Goal: Check status: Check status

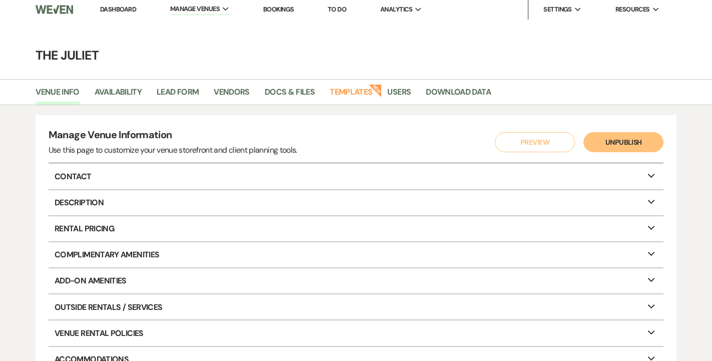
scroll to position [4, 0]
click at [289, 94] on link "Docs & Files" at bounding box center [290, 95] width 50 height 19
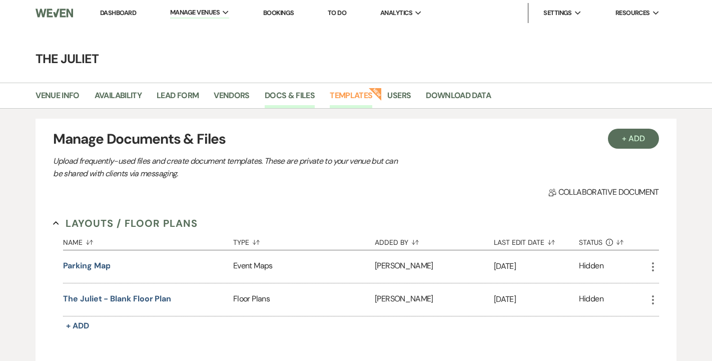
click at [350, 96] on link "Templates" at bounding box center [351, 98] width 43 height 19
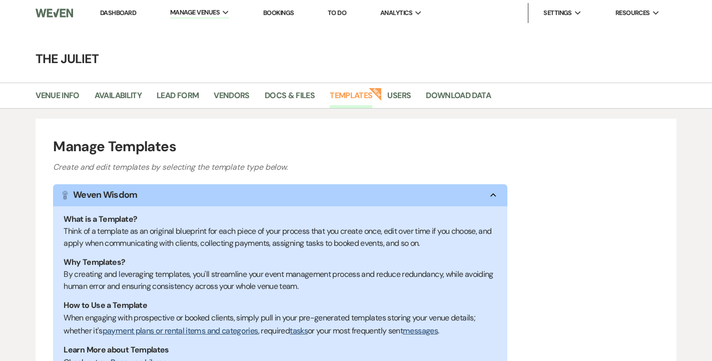
click at [282, 12] on link "Bookings" at bounding box center [278, 13] width 31 height 9
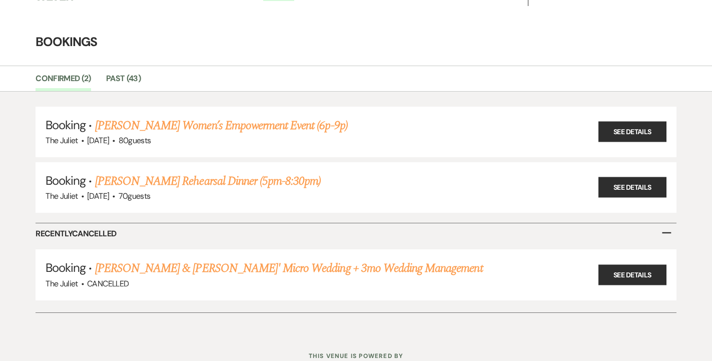
scroll to position [15, 0]
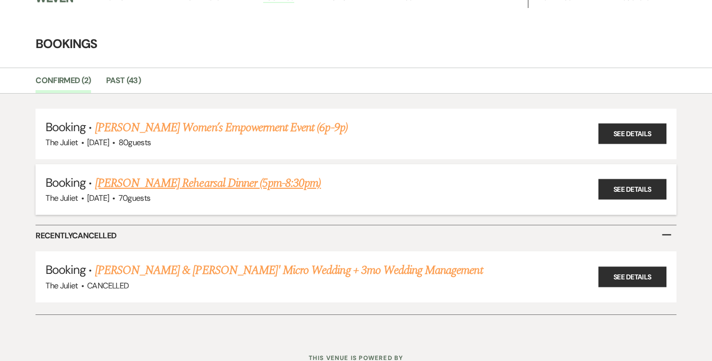
click at [241, 179] on link "[PERSON_NAME] Rehearsal Dinner (5pm-8:30pm)" at bounding box center [208, 183] width 226 height 18
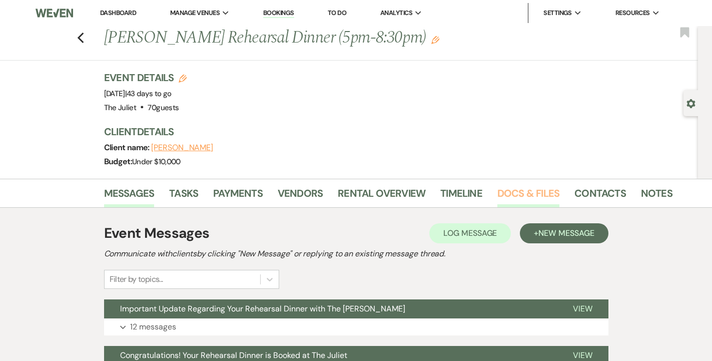
click at [527, 190] on link "Docs & Files" at bounding box center [528, 196] width 62 height 22
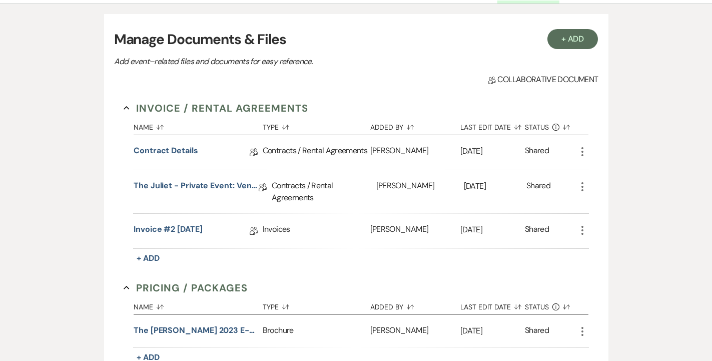
scroll to position [216, 0]
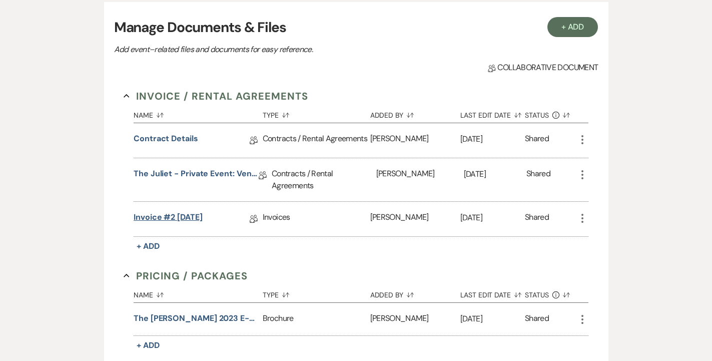
click at [203, 216] on link "Invoice #2 [DATE]" at bounding box center [168, 219] width 69 height 16
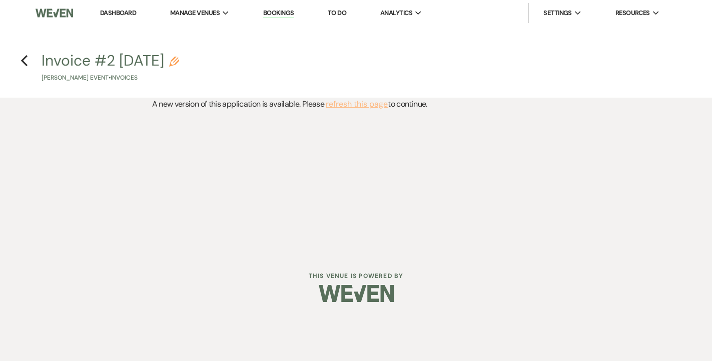
click at [354, 104] on button "refresh this page" at bounding box center [357, 104] width 62 height 13
